Goal: Task Accomplishment & Management: Use online tool/utility

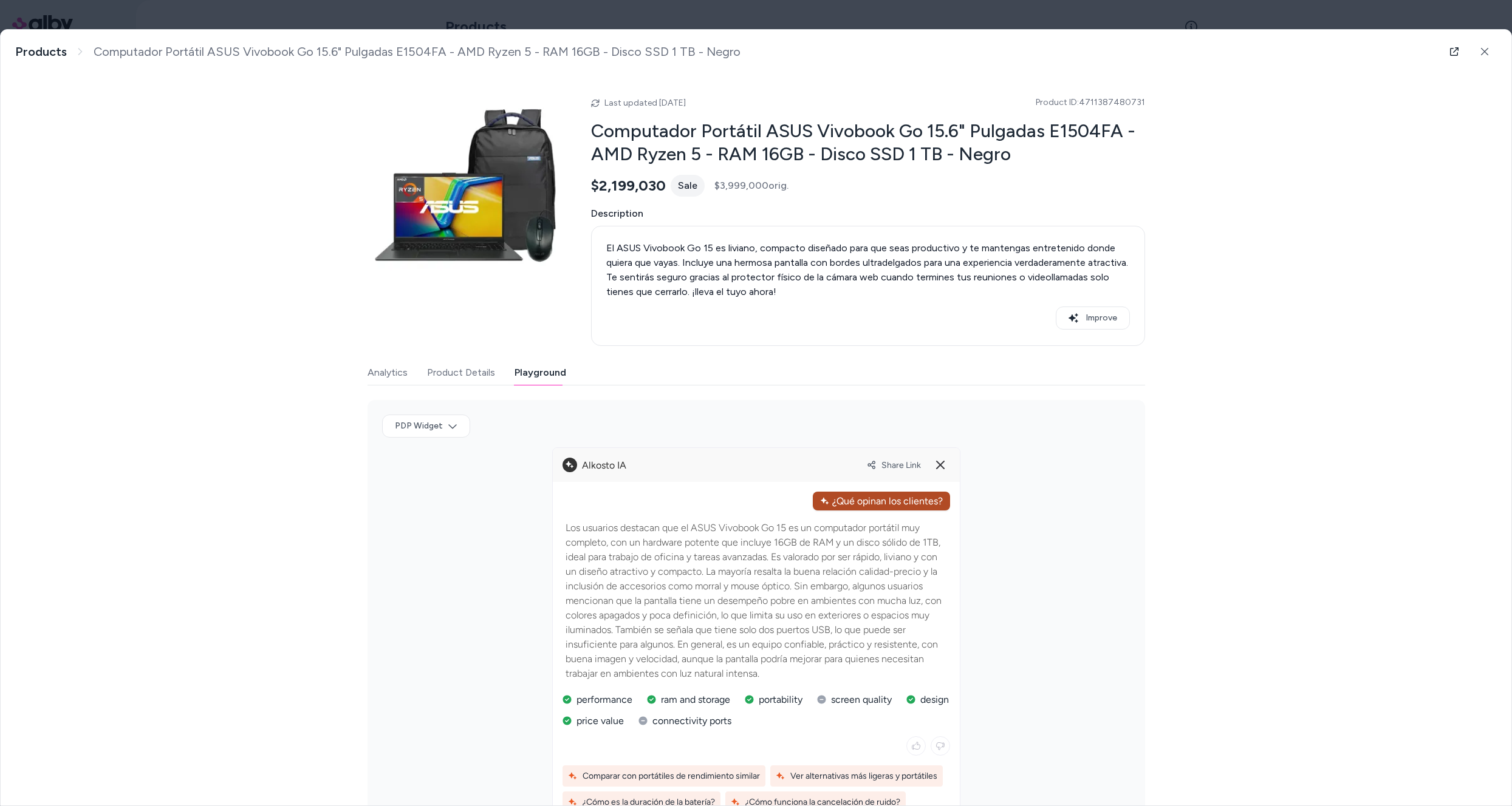
scroll to position [127, 0]
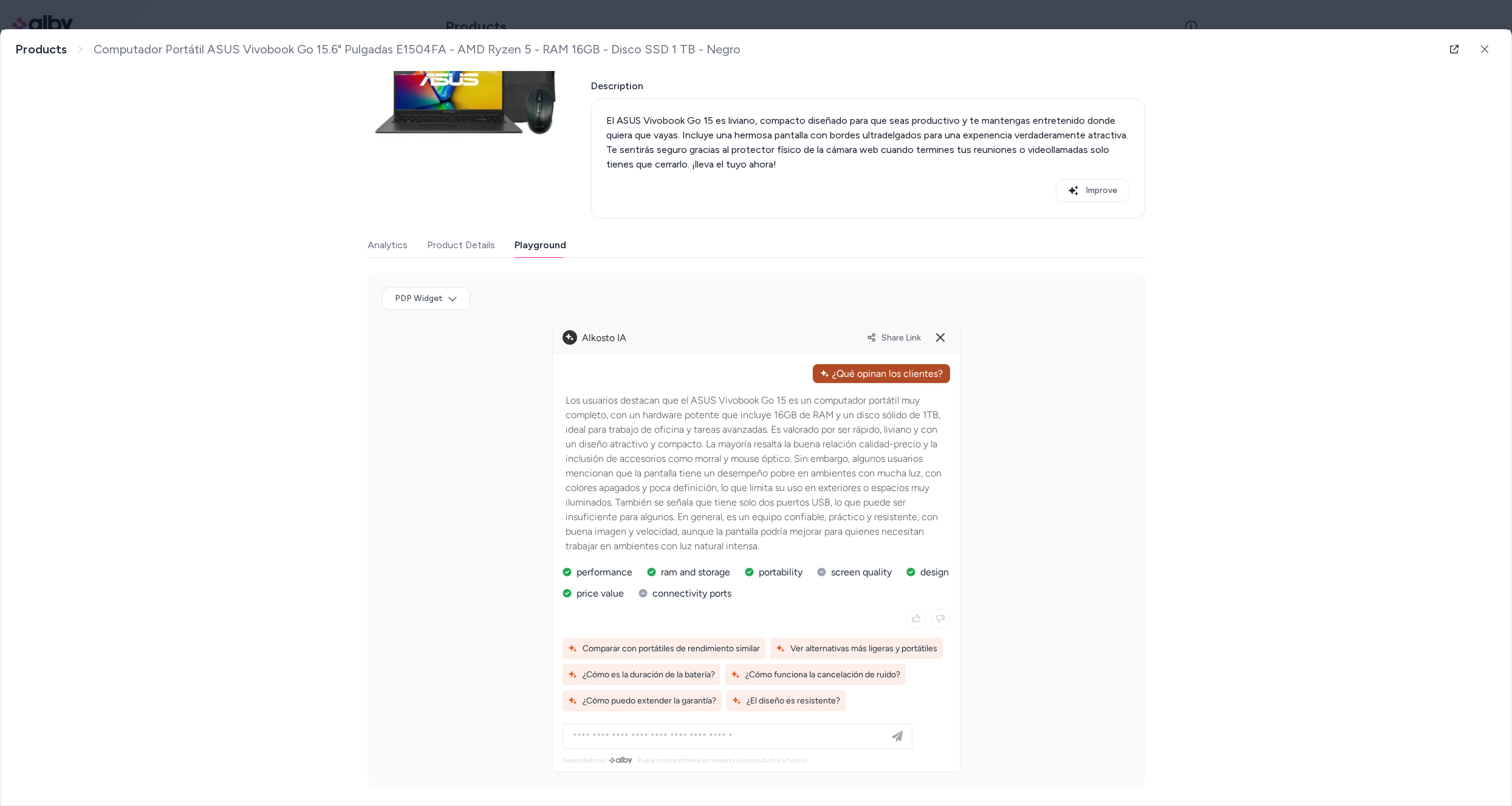
click at [742, 17] on body "**********" at bounding box center [756, 403] width 1512 height 806
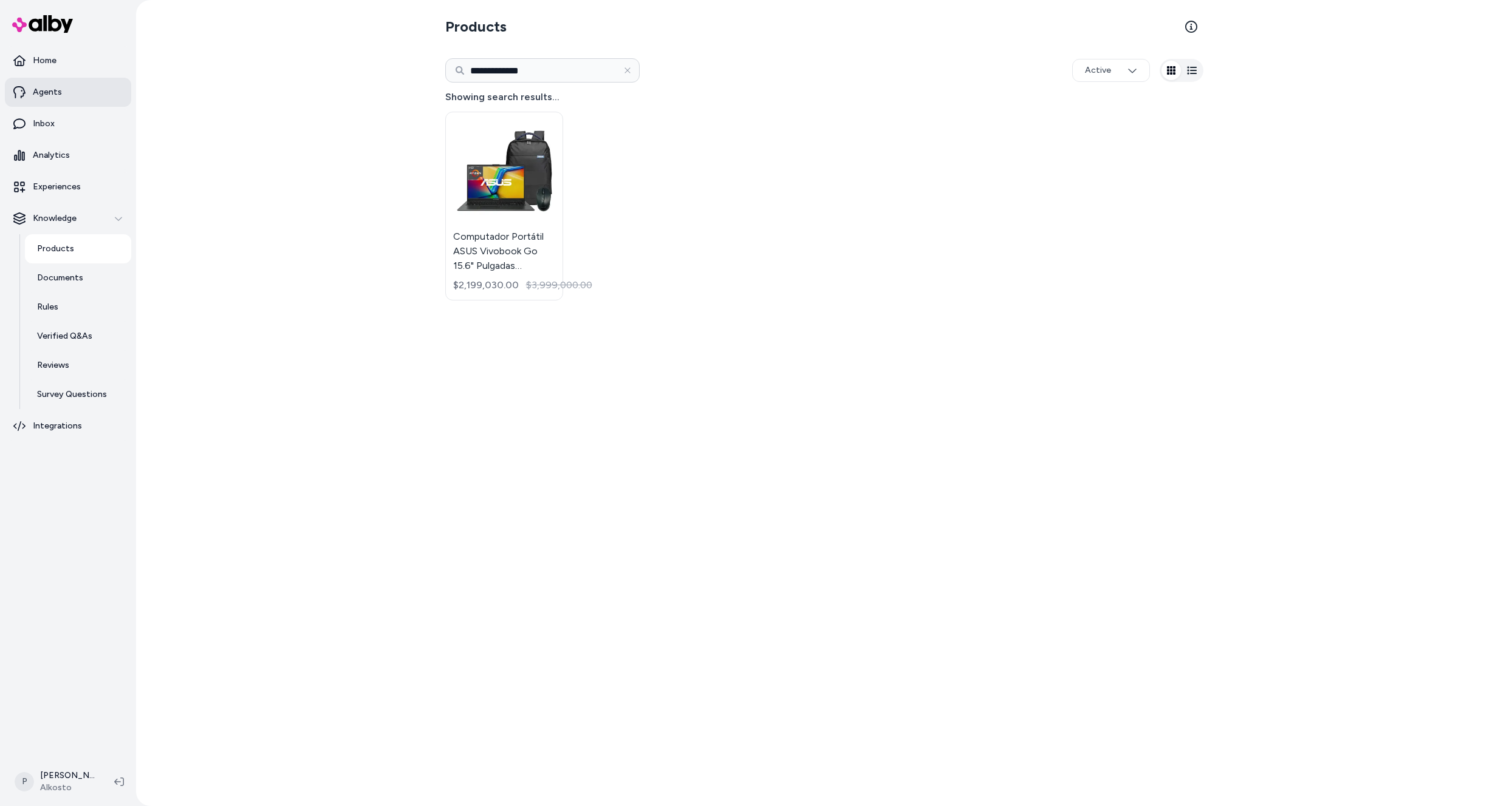
click at [48, 94] on p "Agents" at bounding box center [47, 92] width 29 height 12
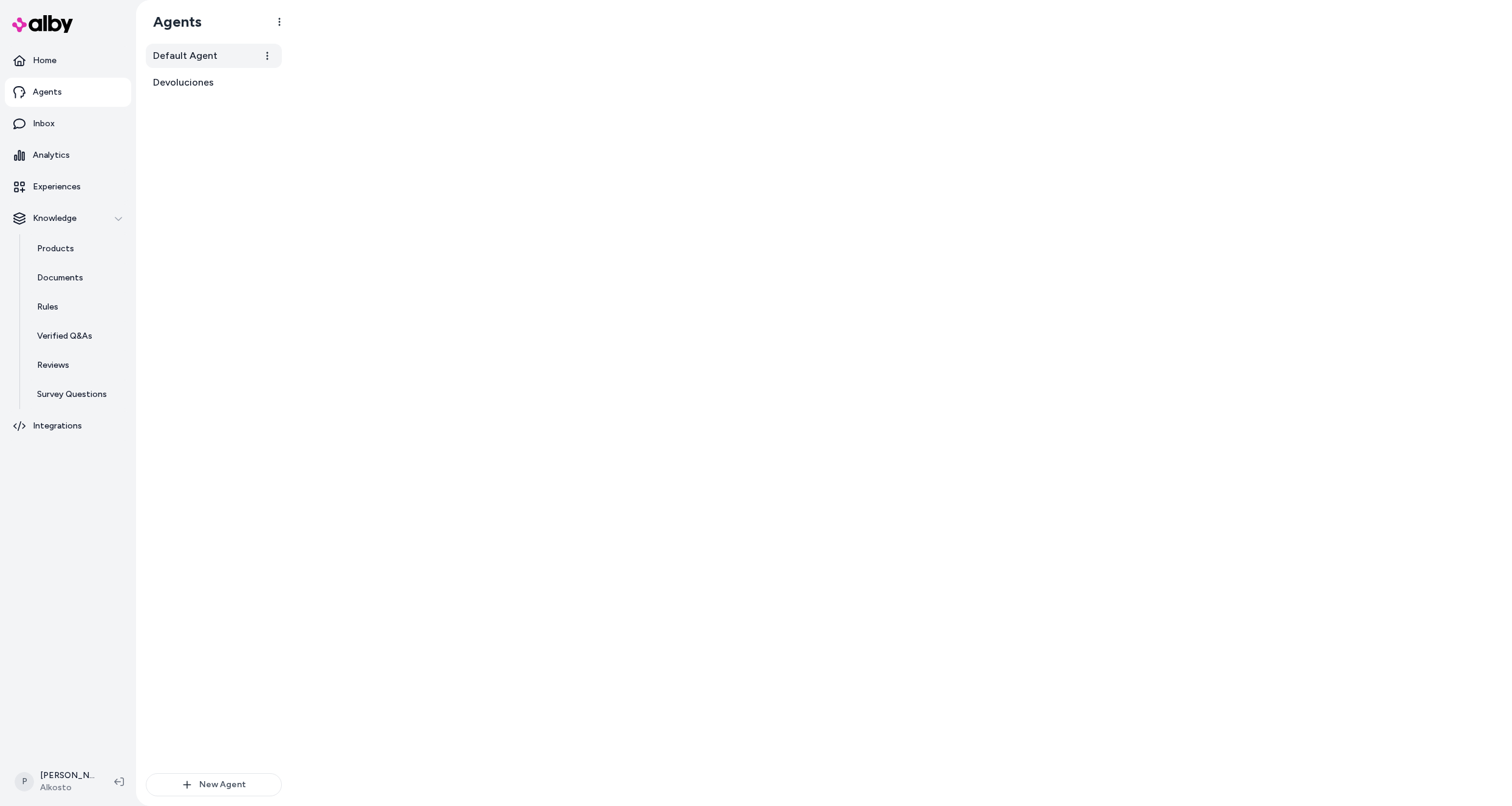
click at [197, 57] on span "Default Agent" at bounding box center [185, 56] width 65 height 14
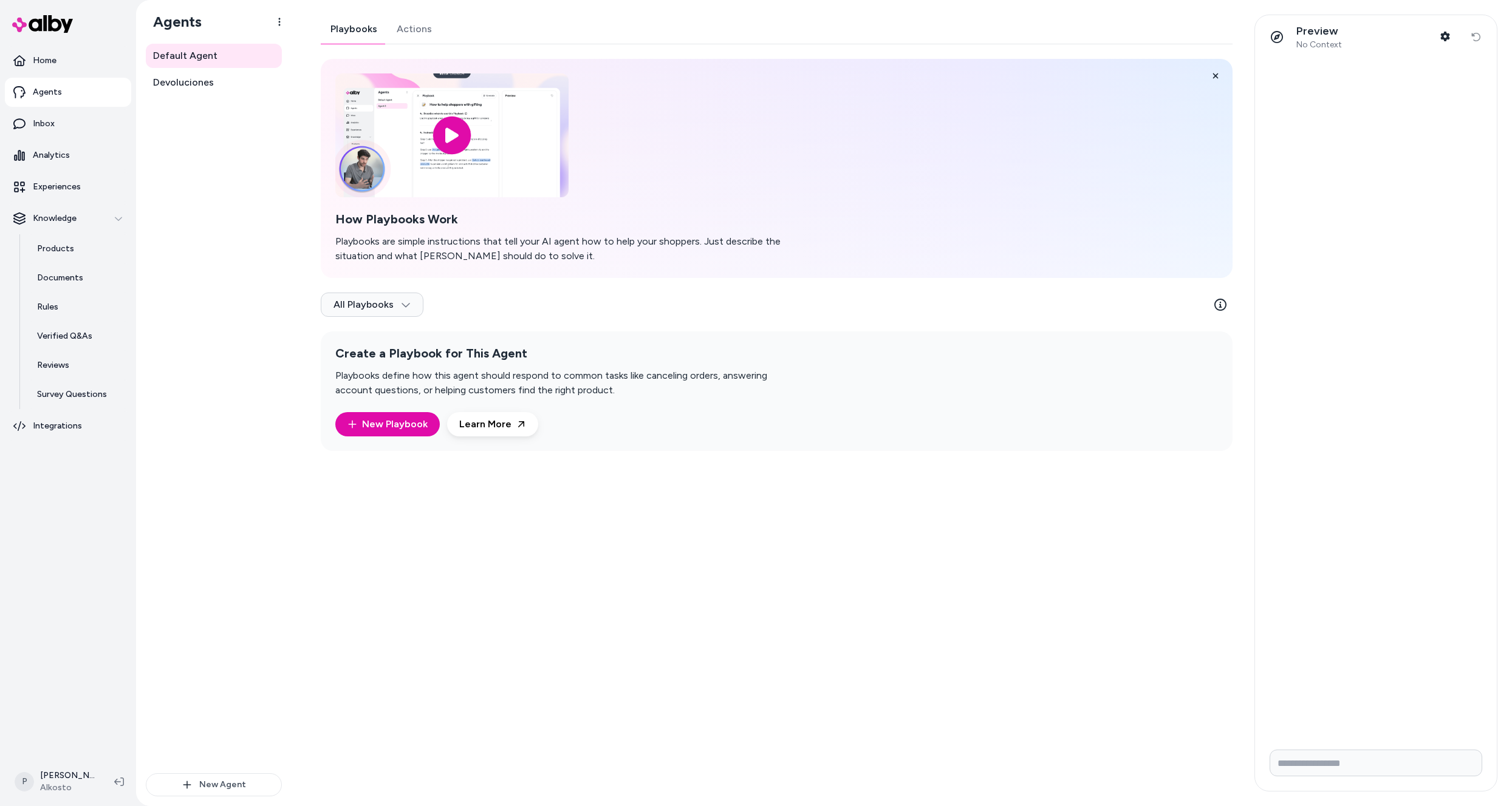
click at [416, 22] on link "Actions" at bounding box center [414, 29] width 55 height 29
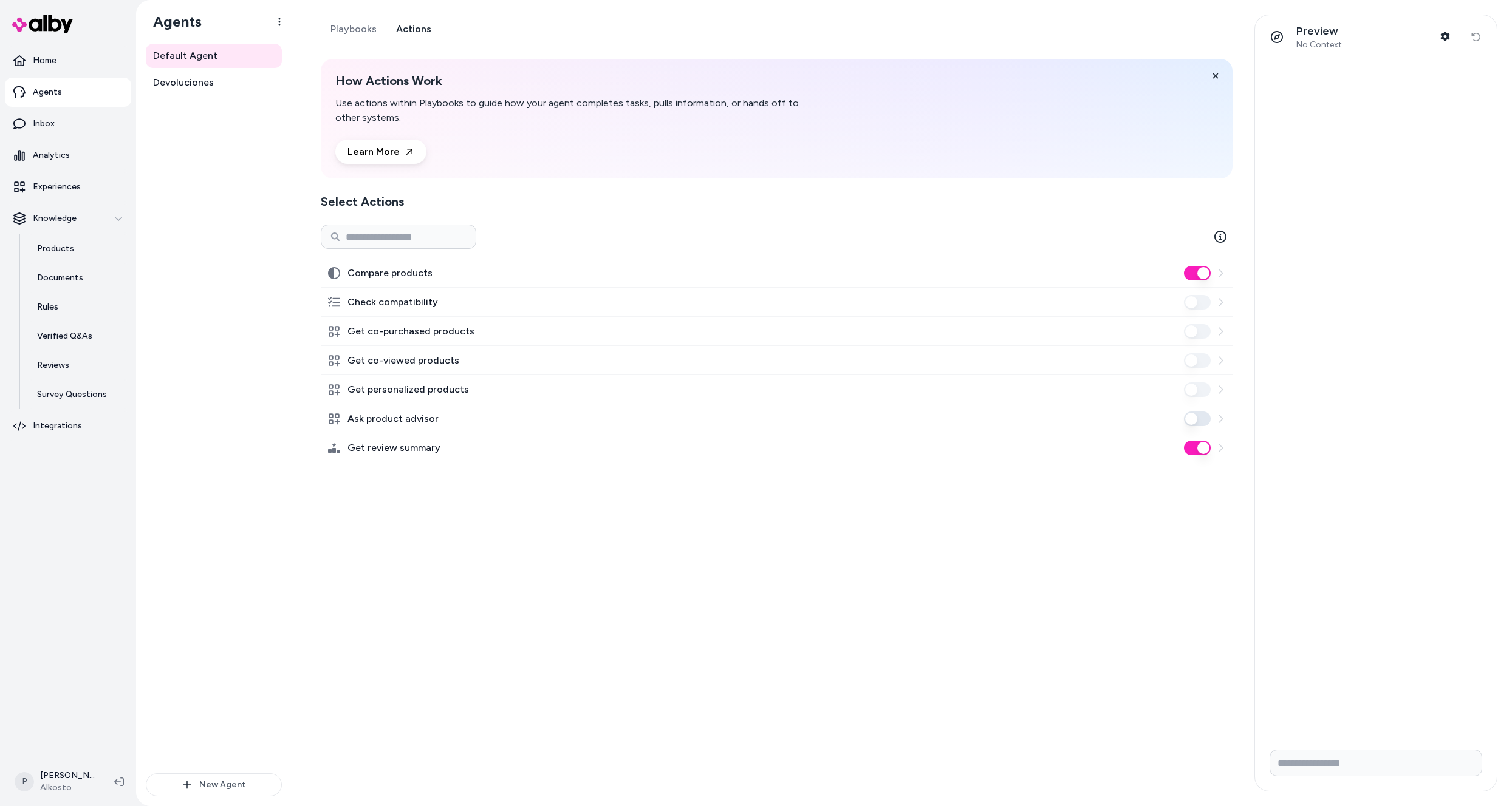
click at [1199, 268] on button "Compare products" at bounding box center [1197, 273] width 27 height 14
click at [1205, 278] on button "Compare products" at bounding box center [1197, 273] width 27 height 14
